Goal: Check status: Check status

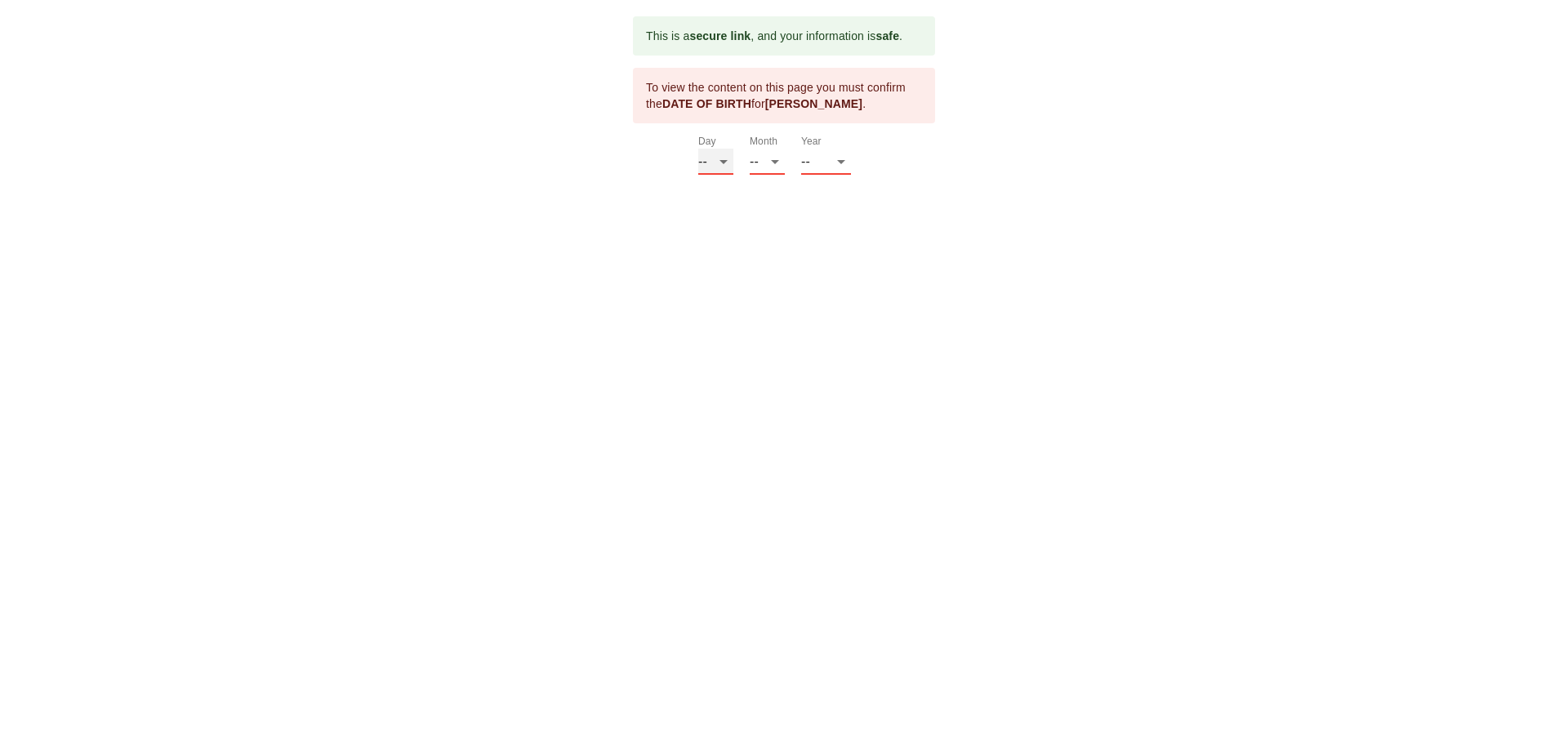
click at [718, 165] on select "-- 01 02 03 04 05 06 07 08 09 10 11 12 13 14 15 16 17 18 19 20 21 22 23 24 25 2…" at bounding box center [716, 162] width 35 height 26
select select "16"
click at [698, 149] on select "-- 01 02 03 04 05 06 07 08 09 10 11 12 13 14 15 16 17 18 19 20 21 22 23 24 25 2…" at bounding box center [716, 162] width 35 height 26
click at [773, 169] on select "-- 01 02 03 04 05 06 07 08 09 10 11 12" at bounding box center [767, 162] width 35 height 26
select select "07"
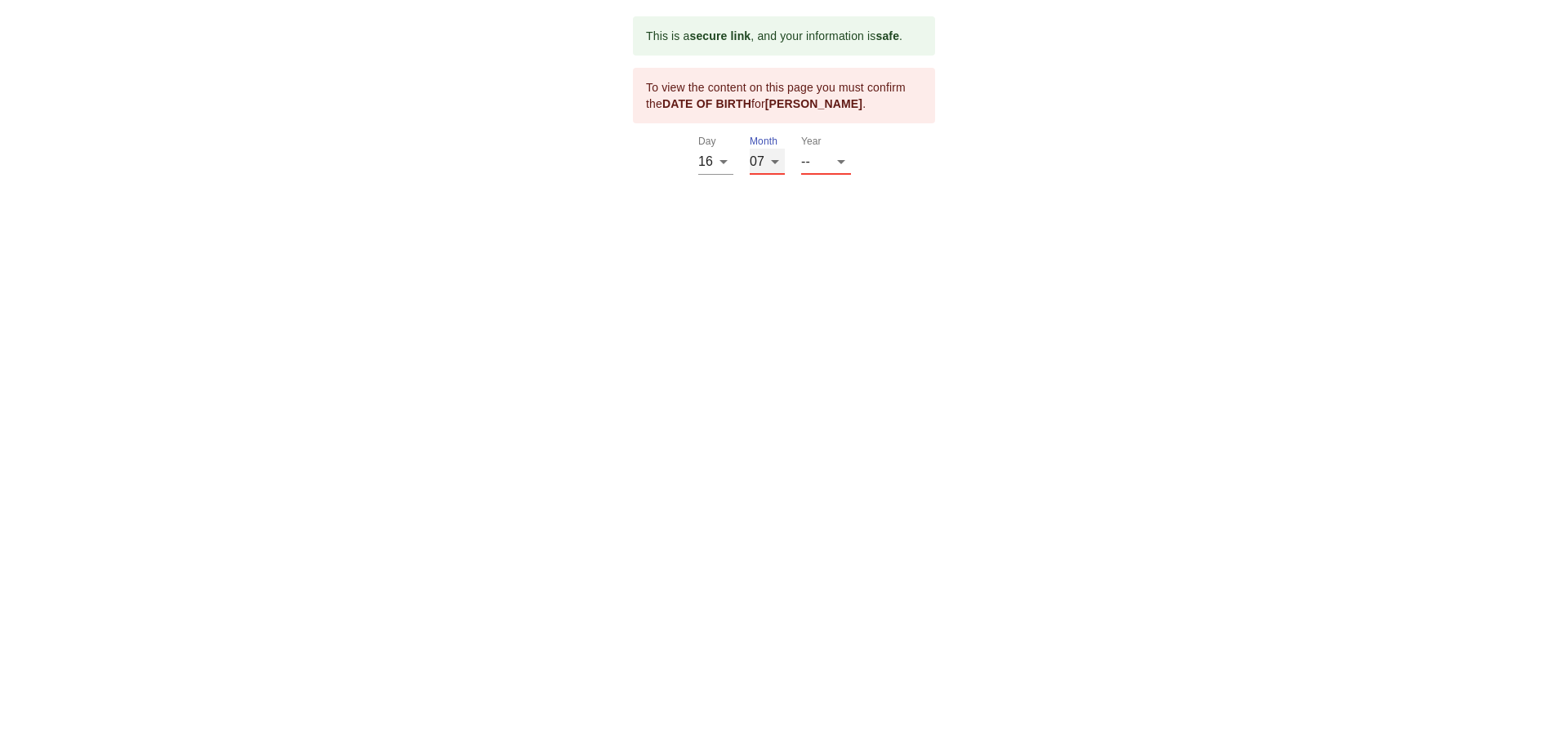
click at [749, 149] on select "-- 01 02 03 04 05 06 07 08 09 10 11 12" at bounding box center [767, 162] width 35 height 26
click at [835, 156] on select "-- 2025 2024 2023 2022 2021 2020 2019 2018 2017 2016 2015 2014 2013 2012 2011 2…" at bounding box center [826, 162] width 50 height 26
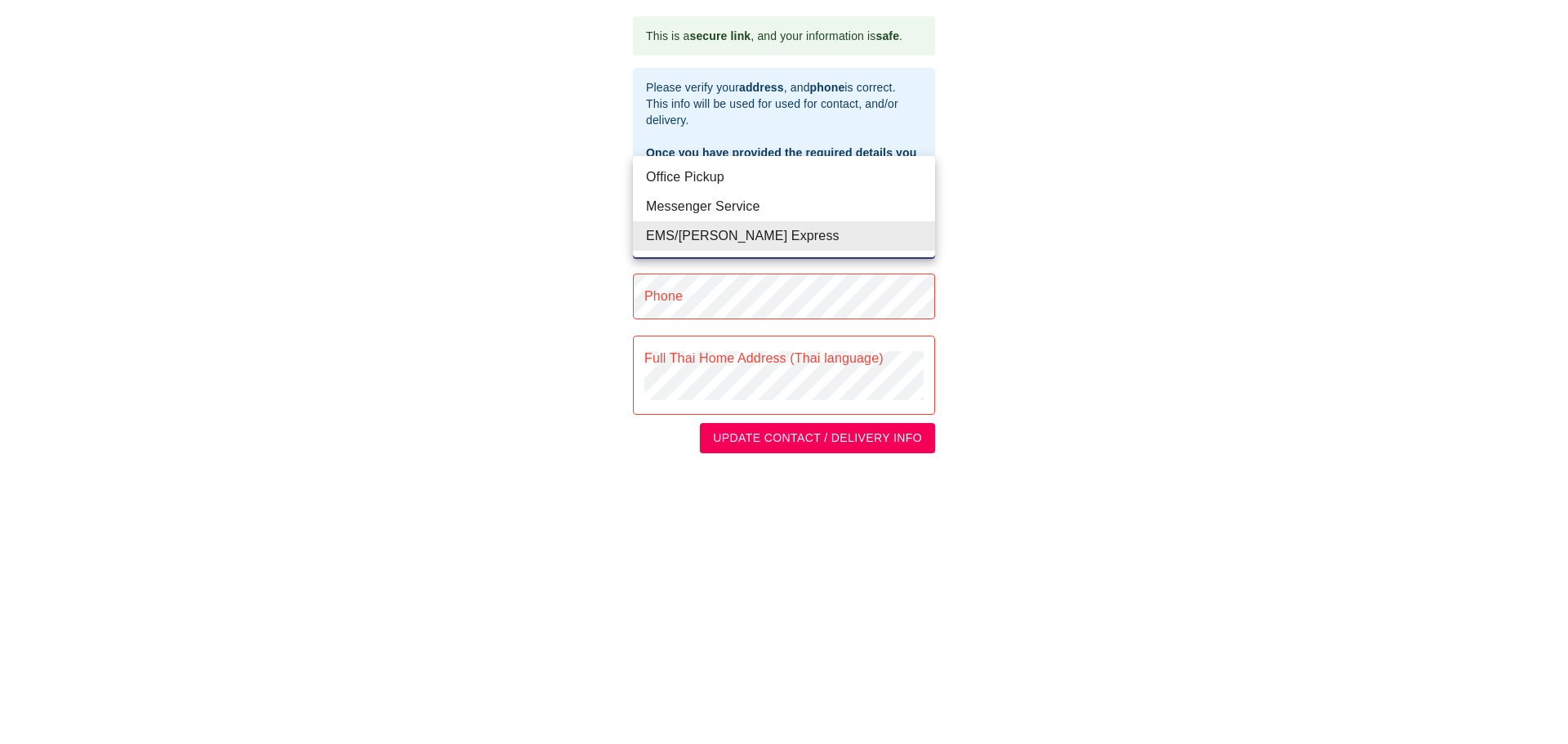
click at [787, 237] on body "This is a secure link , and your information is safe . Please verify your addre…" at bounding box center [784, 234] width 1568 height 469
click at [787, 237] on li "EMS/[PERSON_NAME] Express" at bounding box center [784, 236] width 303 height 29
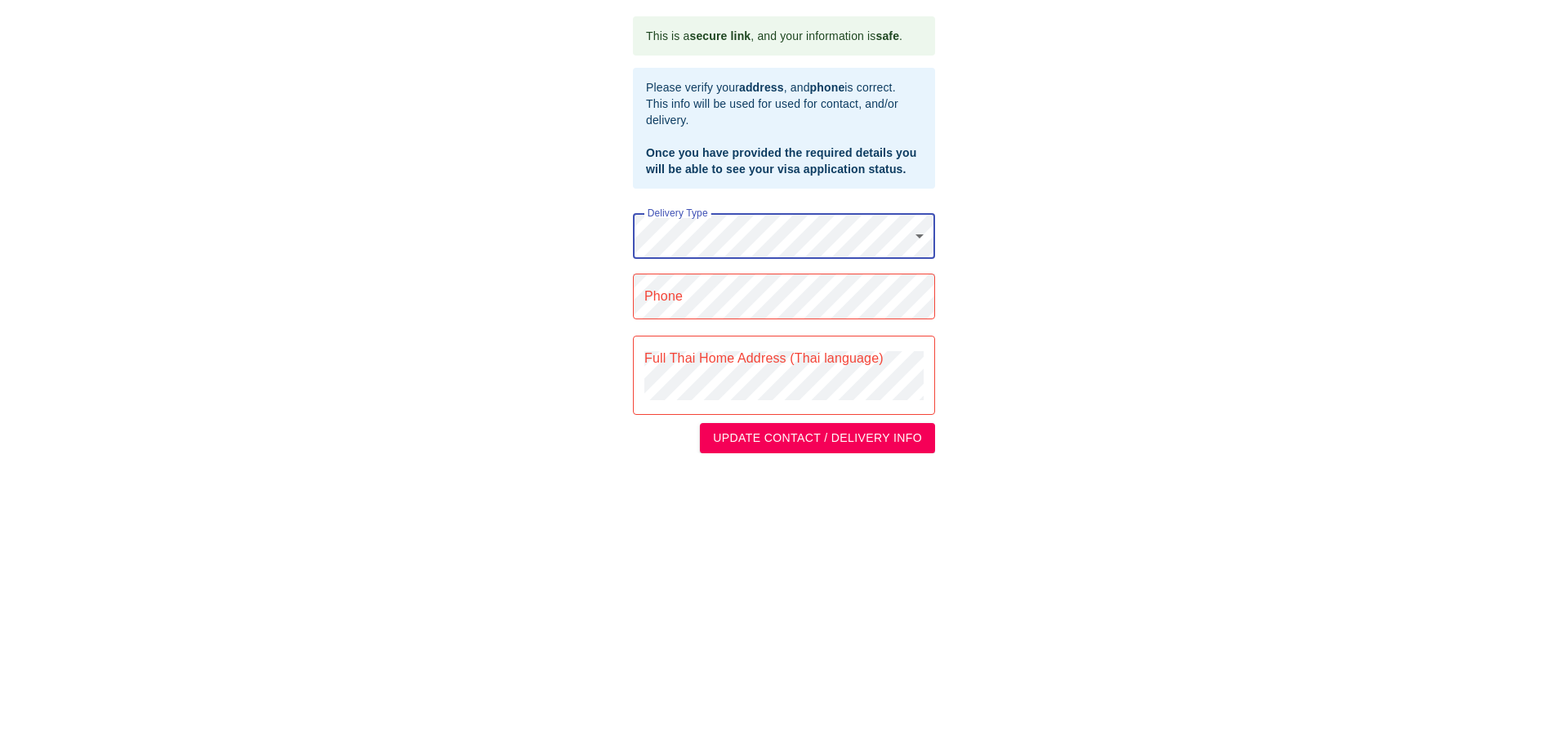
click at [787, 237] on body "This is a secure link , and your information is safe . Please verify your addre…" at bounding box center [784, 234] width 1568 height 469
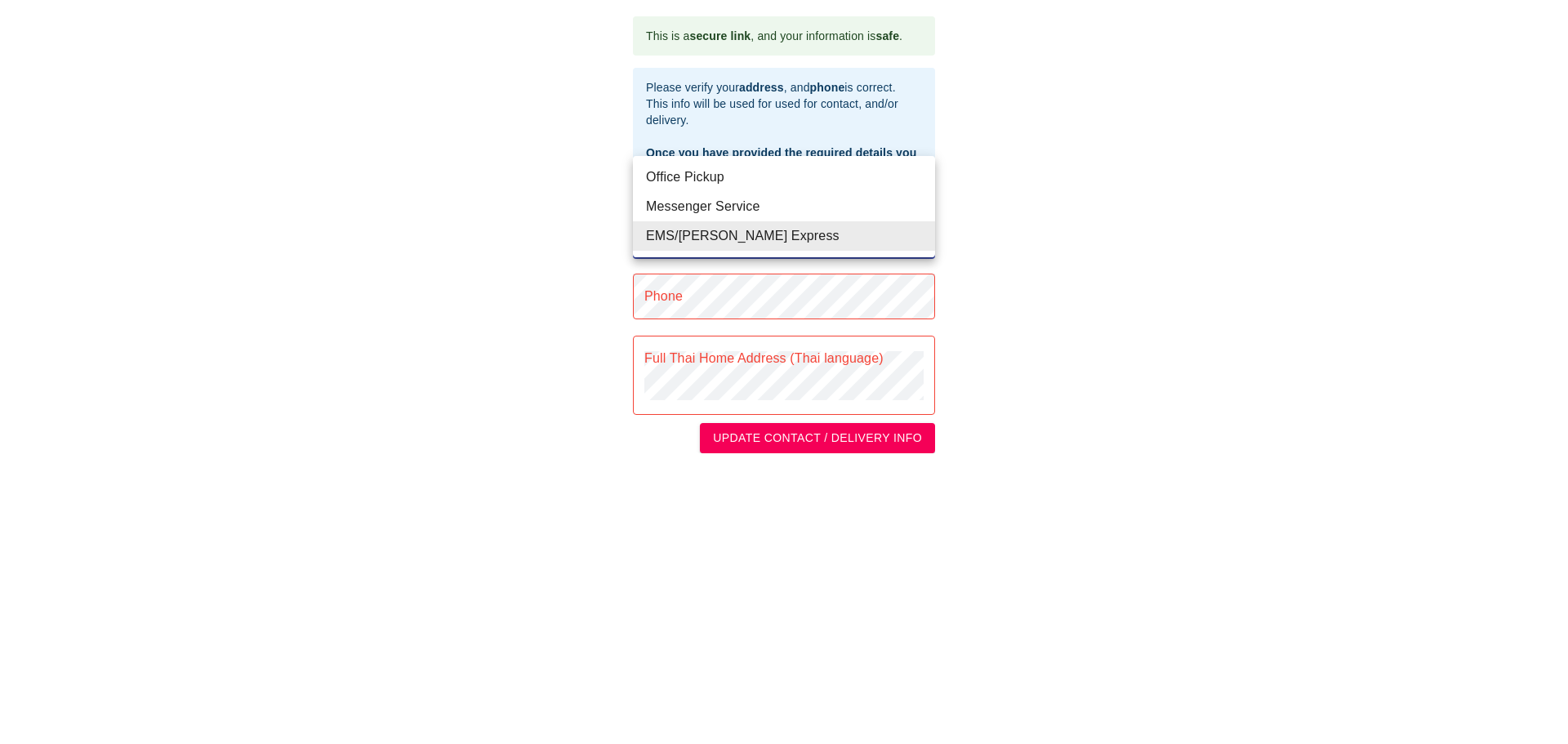
click at [787, 237] on li "EMS/[PERSON_NAME] Express" at bounding box center [784, 236] width 303 height 29
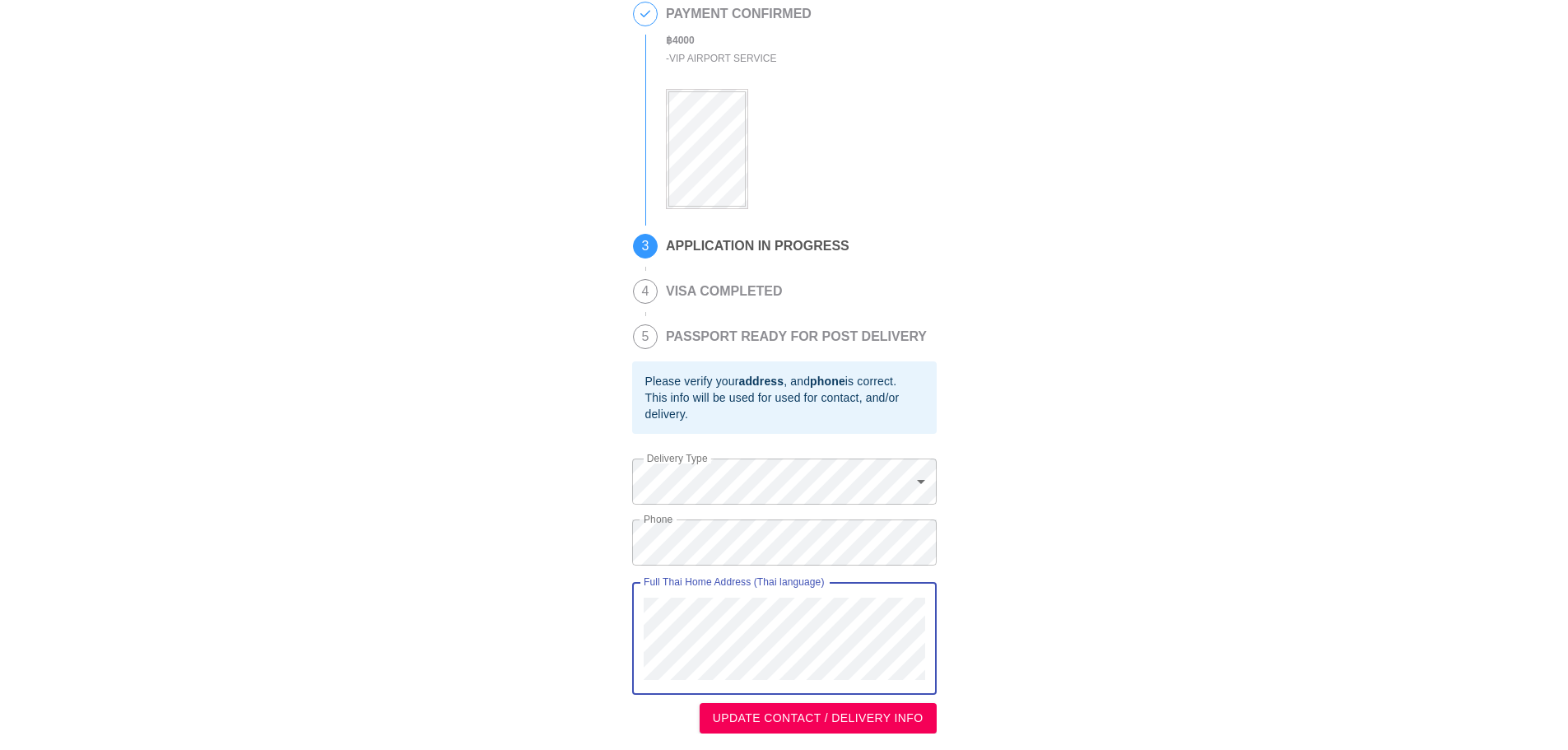
click at [636, 588] on div "Full Thai Home Address (Thai language)" at bounding box center [785, 638] width 305 height 112
click at [1017, 546] on div "This is a secure link , and your information is safe . 1 PASSPORT RECEIVED [PER…" at bounding box center [784, 304] width 1535 height 856
click at [623, 582] on div "This is a secure link , and your information is safe . 1 PASSPORT RECEIVED [PER…" at bounding box center [784, 304] width 1535 height 856
click at [906, 484] on body "This is a secure link , and your information is safe . 1 PASSPORT RECEIVED [PER…" at bounding box center [784, 304] width 1568 height 889
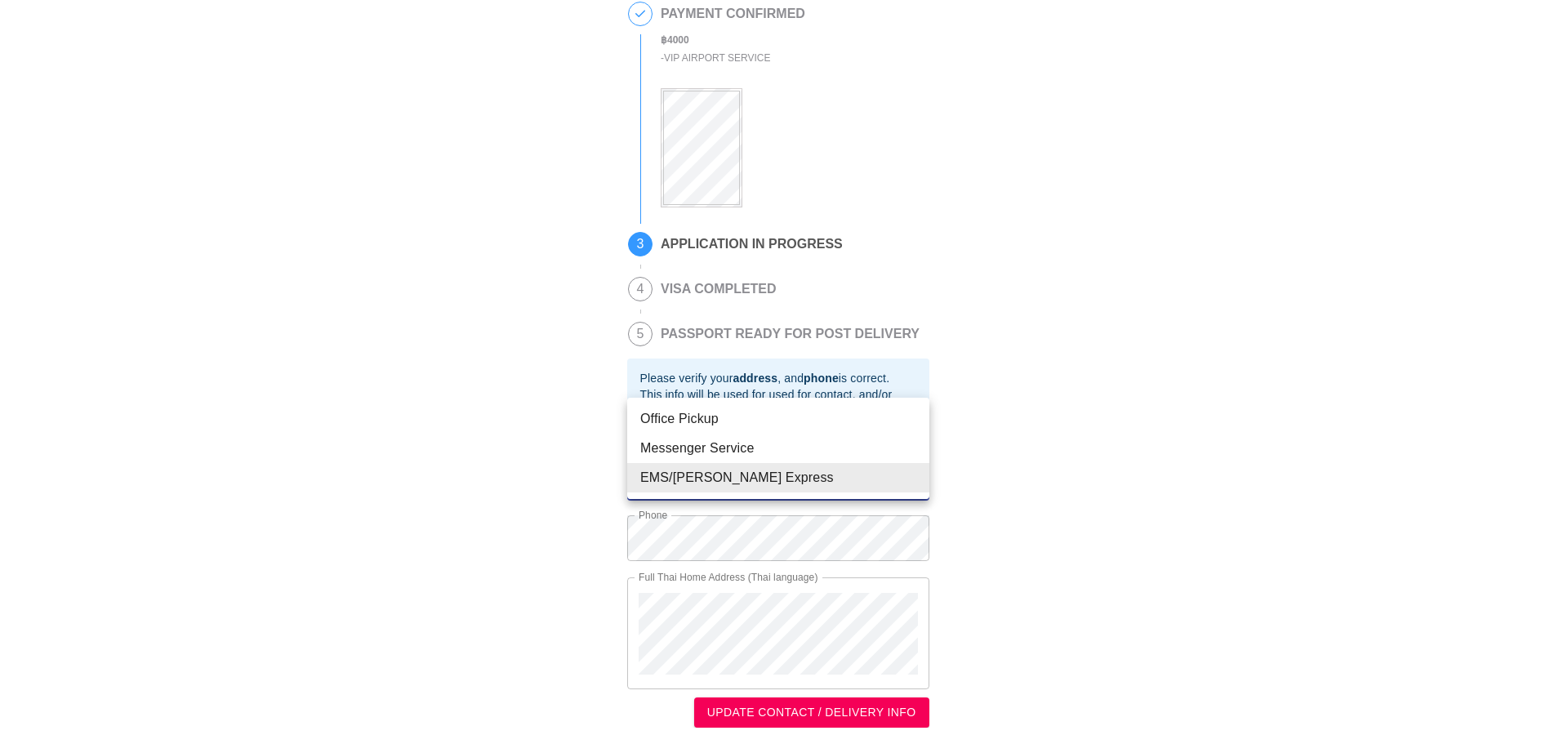
click at [899, 480] on li "EMS/[PERSON_NAME] Express" at bounding box center [779, 478] width 303 height 29
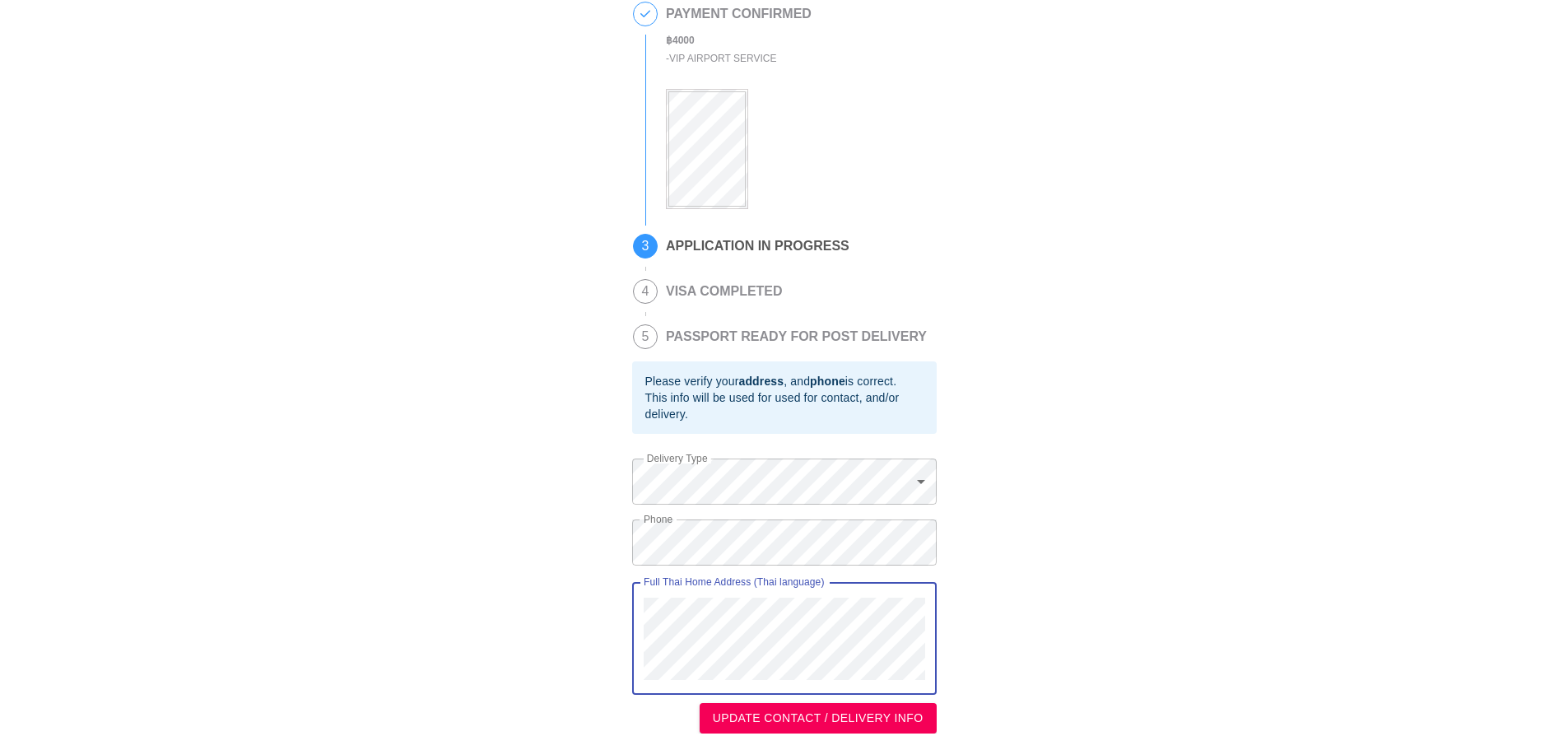
click at [1066, 588] on div "This is a secure link , and your information is safe . 1 PASSPORT RECEIVED [PER…" at bounding box center [784, 304] width 1535 height 856
click at [1053, 549] on div "This is a secure link , and your information is safe . 1 PASSPORT RECEIVED [PER…" at bounding box center [784, 304] width 1535 height 856
click at [900, 478] on body "This is a secure link , and your information is safe . 1 PASSPORT RECEIVED [PER…" at bounding box center [790, 304] width 1580 height 889
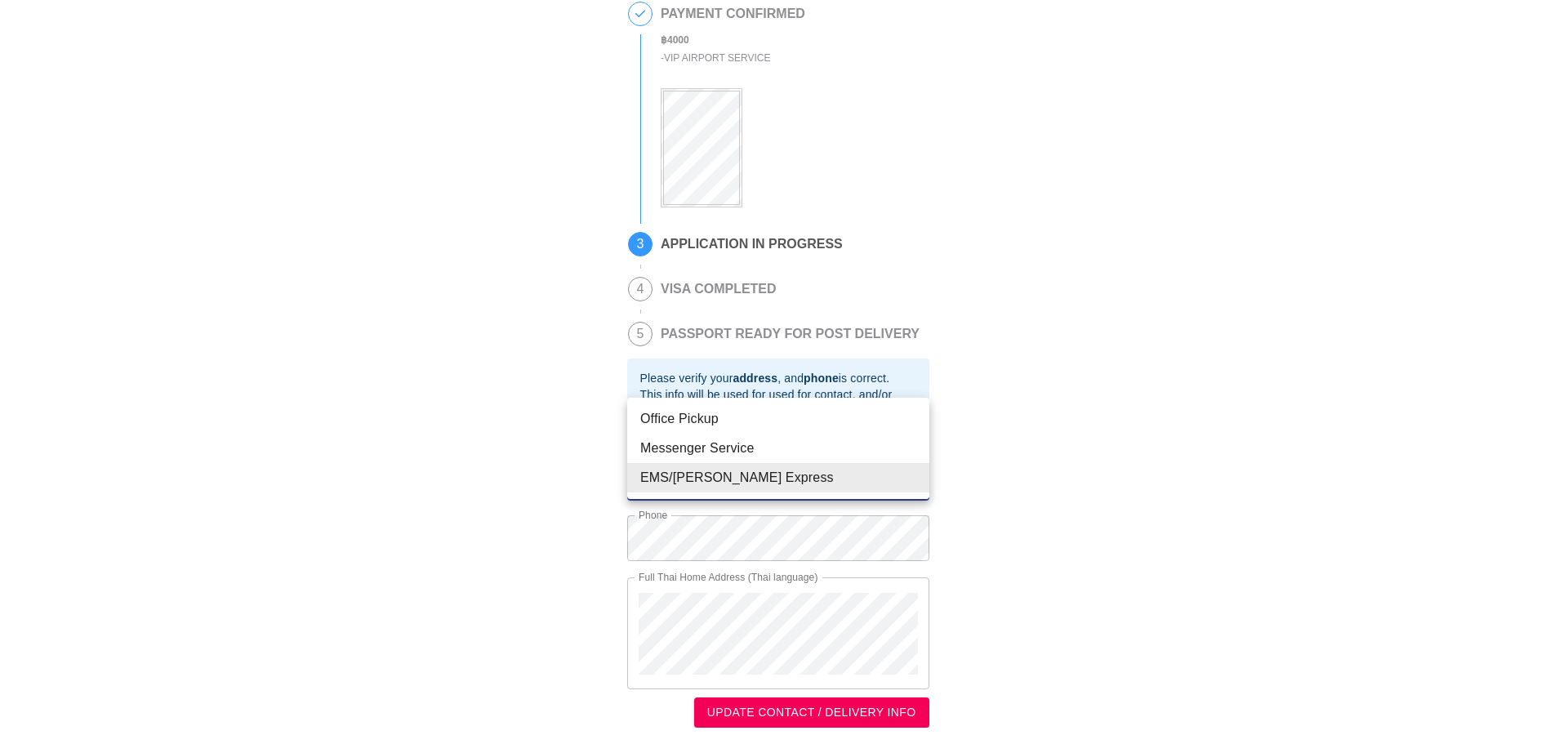
click at [840, 450] on li "Messenger Service" at bounding box center [779, 448] width 303 height 29
type input "Messenger Service"
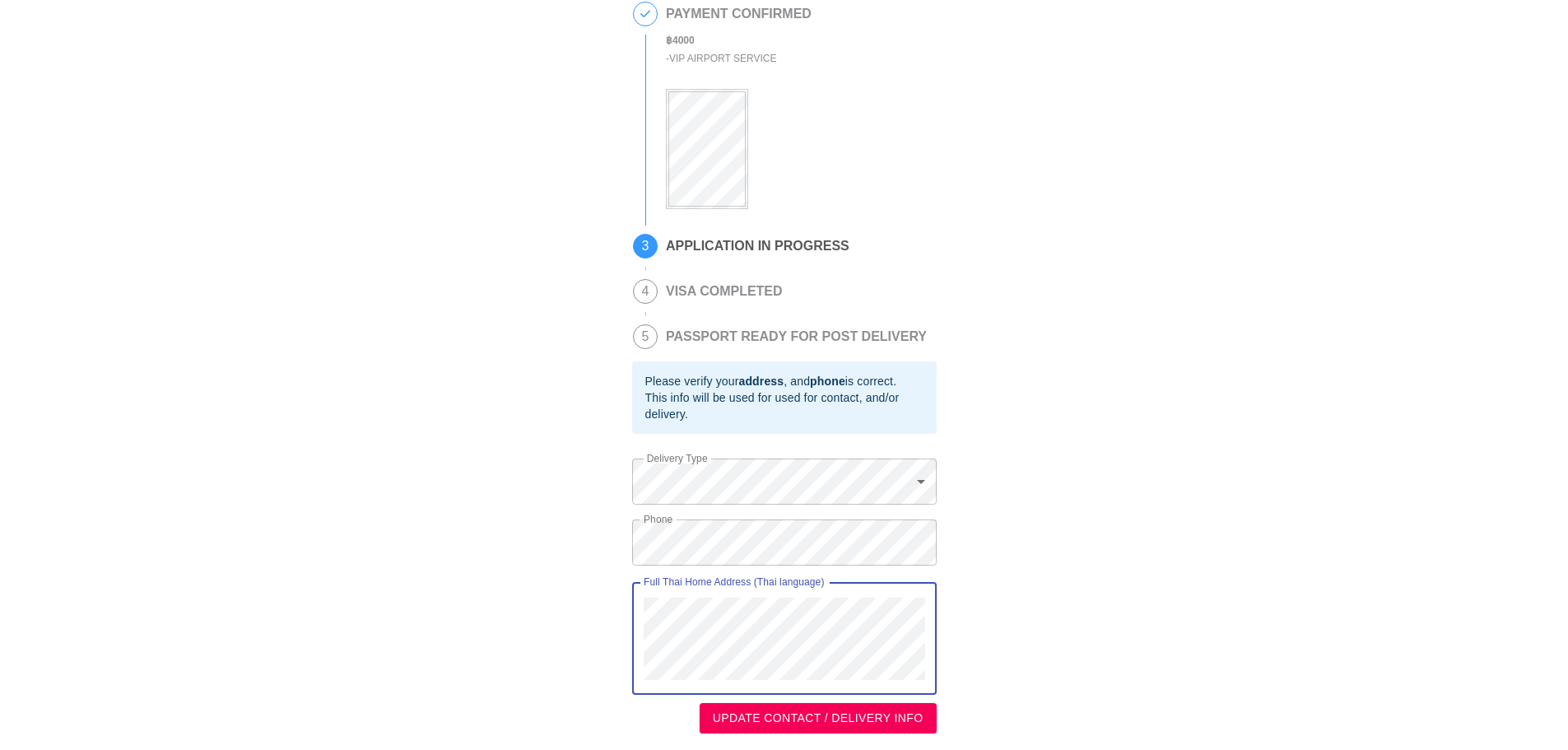
scroll to position [0, 0]
click at [622, 544] on div "This is a secure link , and your information is safe . 1 PASSPORT RECEIVED [PER…" at bounding box center [784, 304] width 1535 height 856
click at [808, 718] on span "UPDATE CONTACT / DELIVERY INFO" at bounding box center [818, 718] width 211 height 21
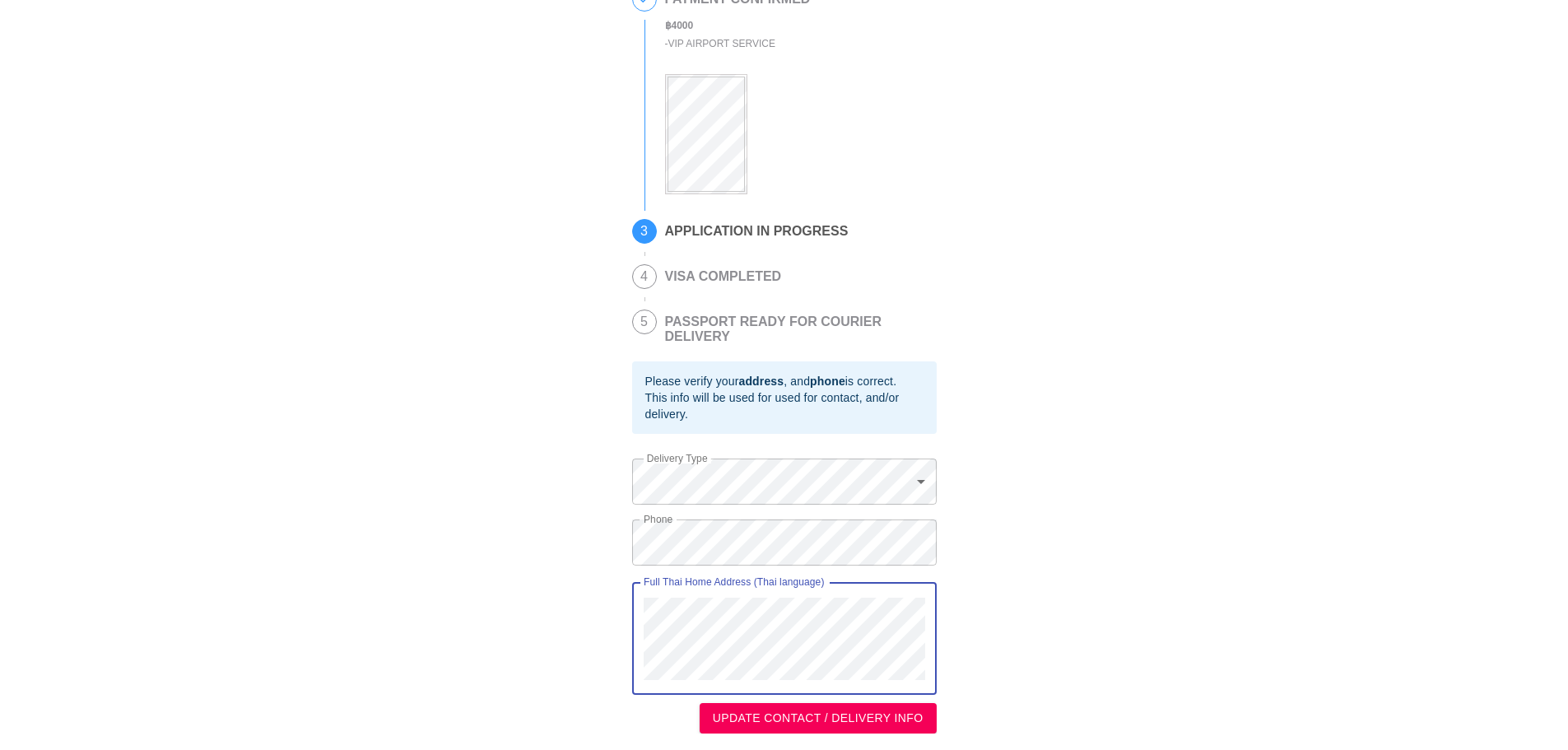
scroll to position [0, 0]
click at [592, 547] on div "This is a secure link , and your information is safe . 1 PASSPORT RECEIVED [PER…" at bounding box center [784, 297] width 1535 height 871
click at [778, 721] on span "UPDATE CONTACT / DELIVERY INFO" at bounding box center [818, 718] width 211 height 21
